Goal: Task Accomplishment & Management: Complete application form

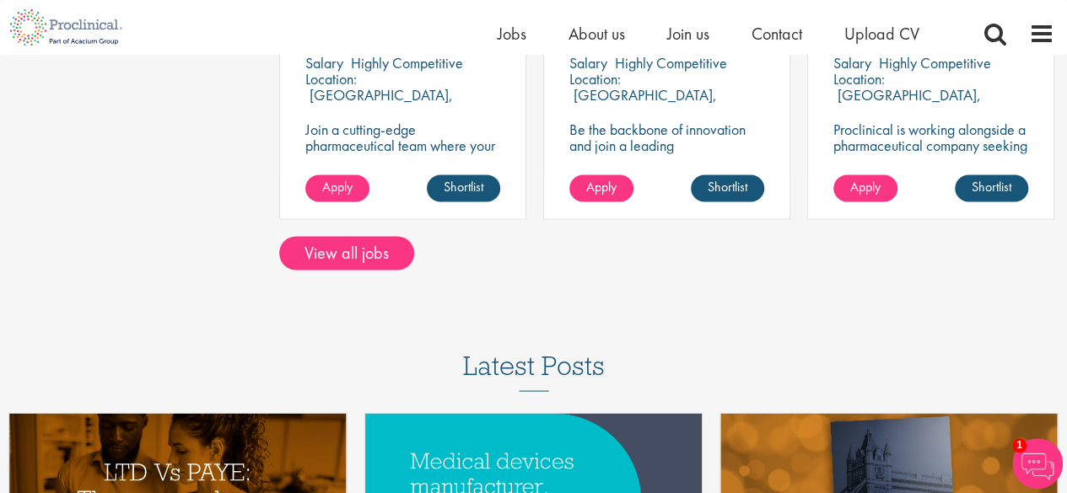
scroll to position [1382, 0]
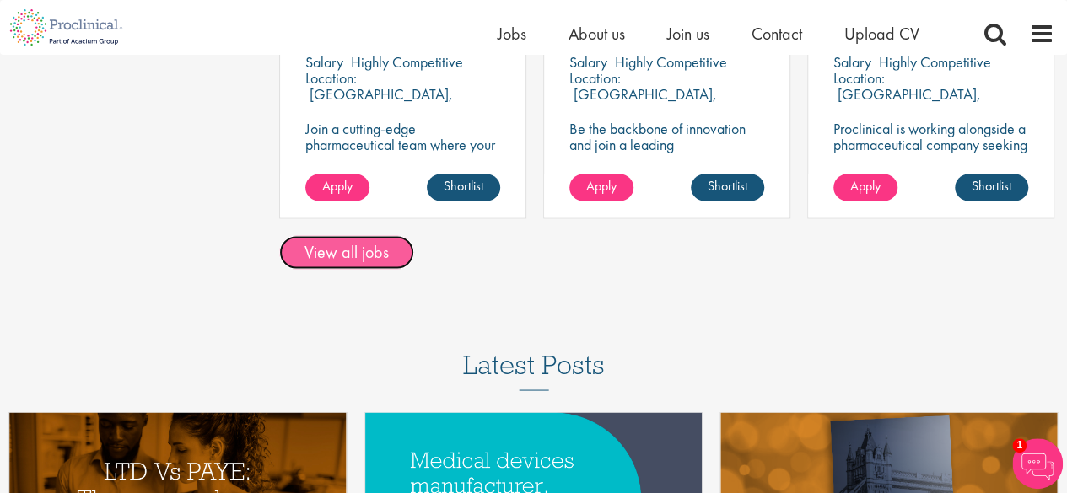
click at [310, 265] on link "View all jobs" at bounding box center [346, 252] width 135 height 34
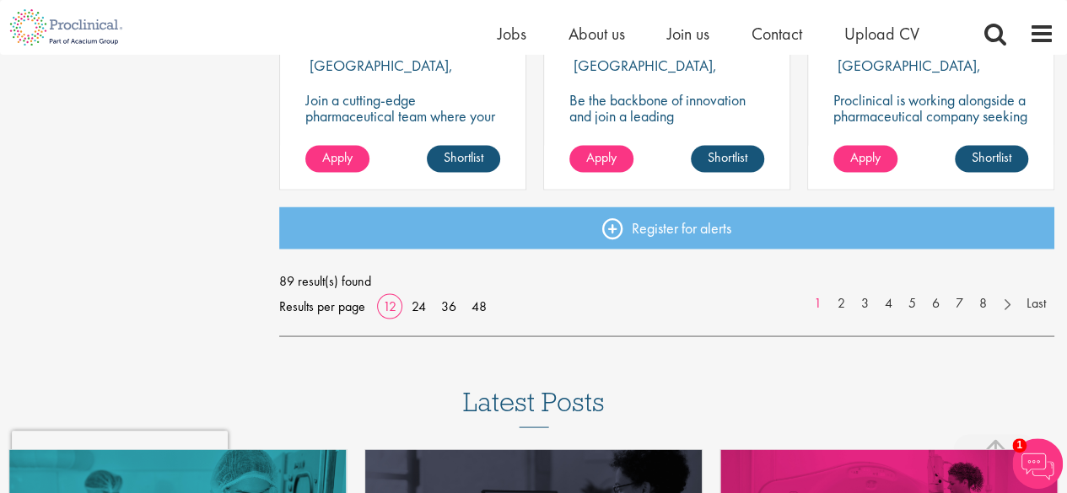
scroll to position [1398, 0]
click at [418, 306] on link "24" at bounding box center [419, 306] width 26 height 18
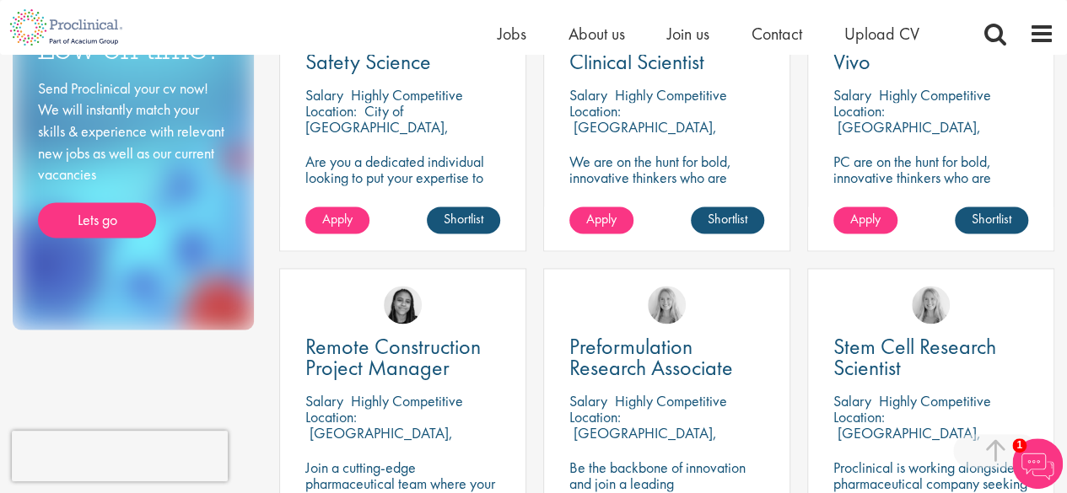
scroll to position [1041, 0]
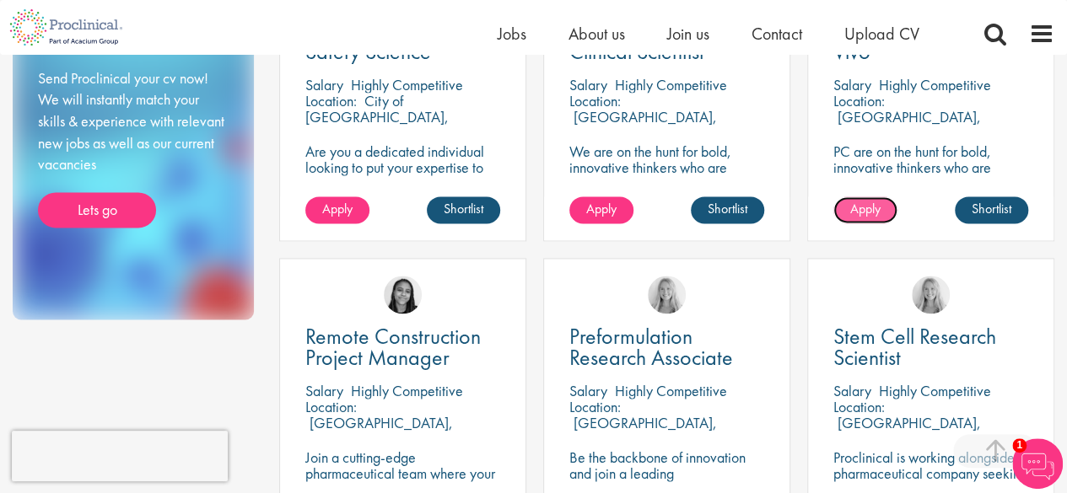
click at [854, 211] on span "Apply" at bounding box center [865, 209] width 30 height 18
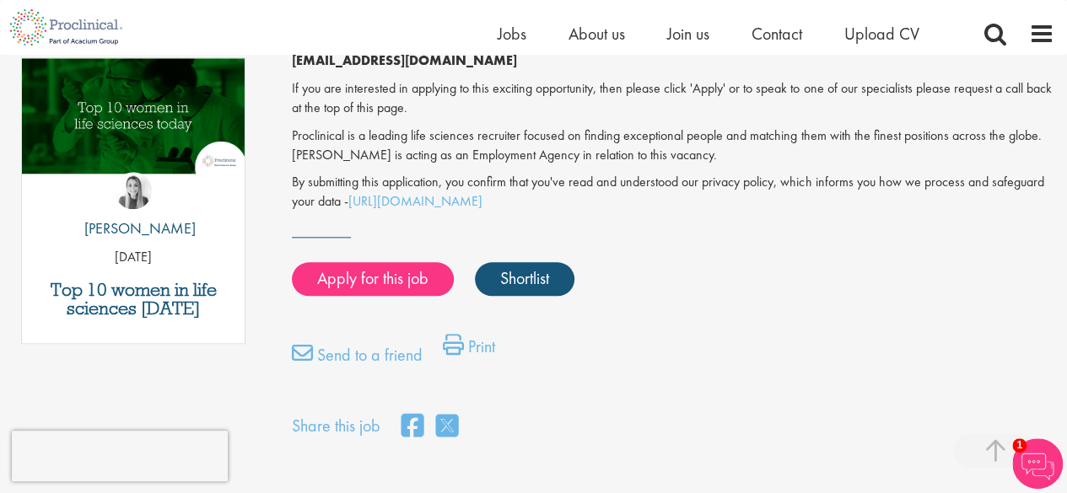
scroll to position [885, 0]
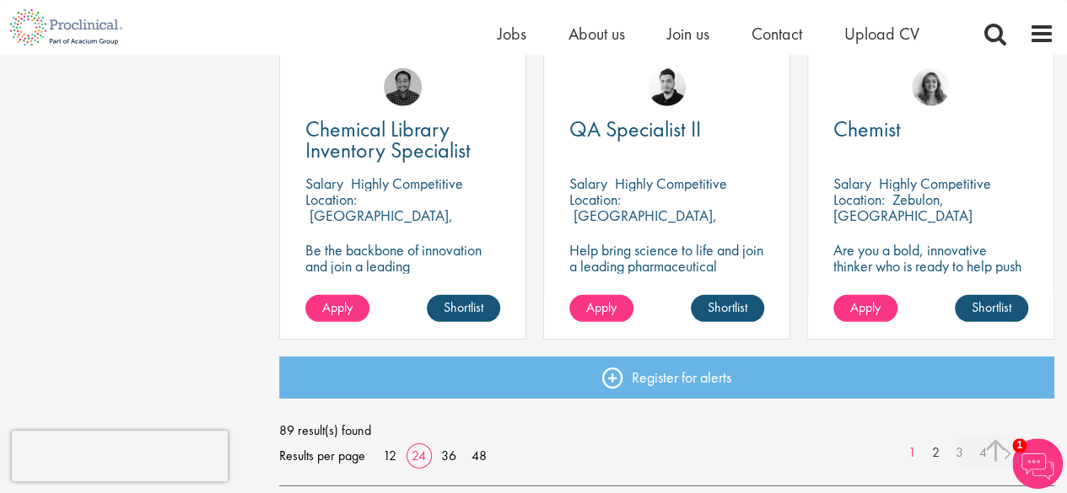
scroll to position [2474, 0]
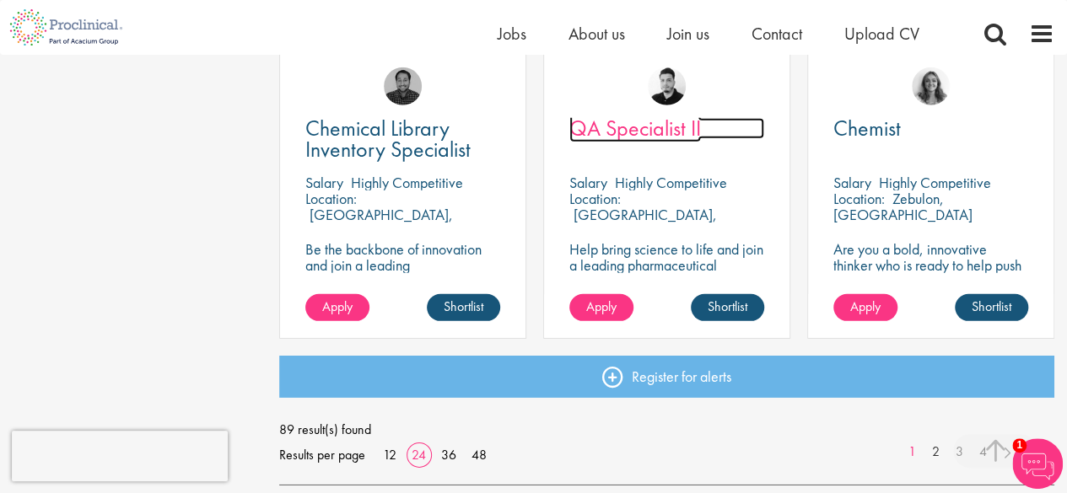
click at [597, 118] on span "QA Specialist II" at bounding box center [635, 128] width 132 height 29
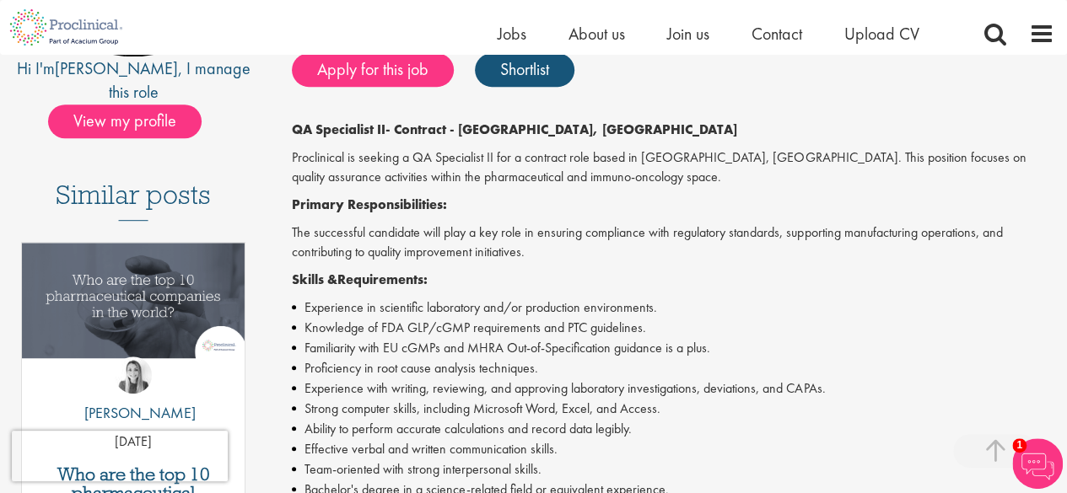
scroll to position [371, 0]
